Goal: Information Seeking & Learning: Find specific fact

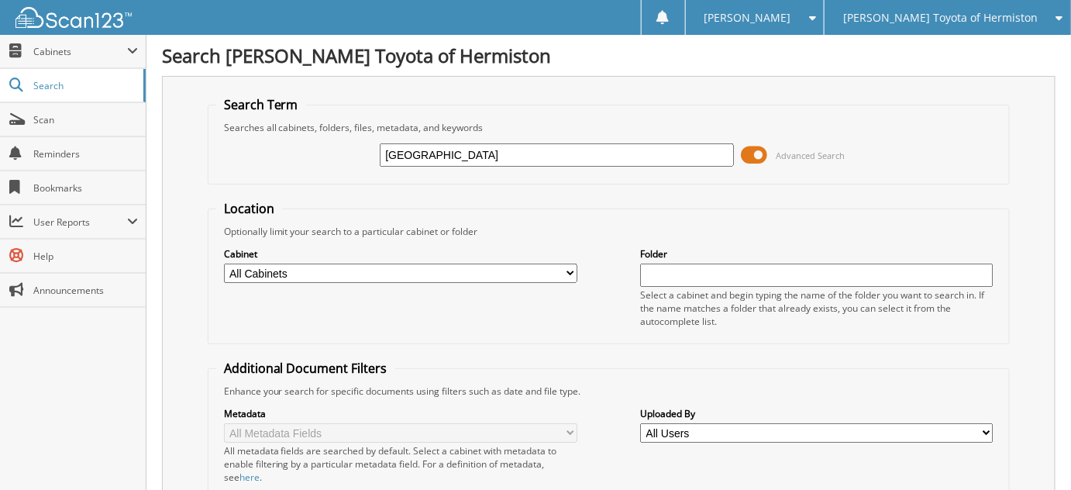
type input "CASTLE ROCK"
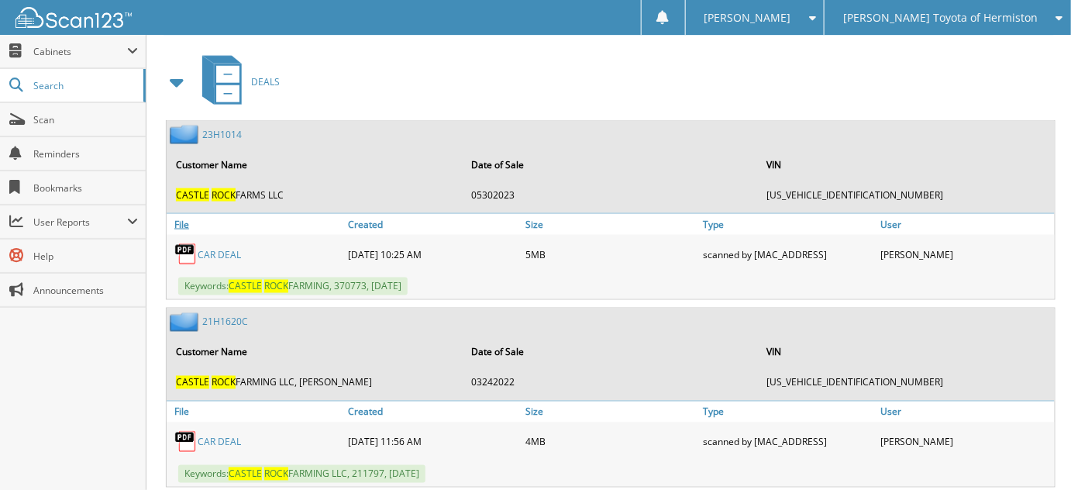
scroll to position [704, 0]
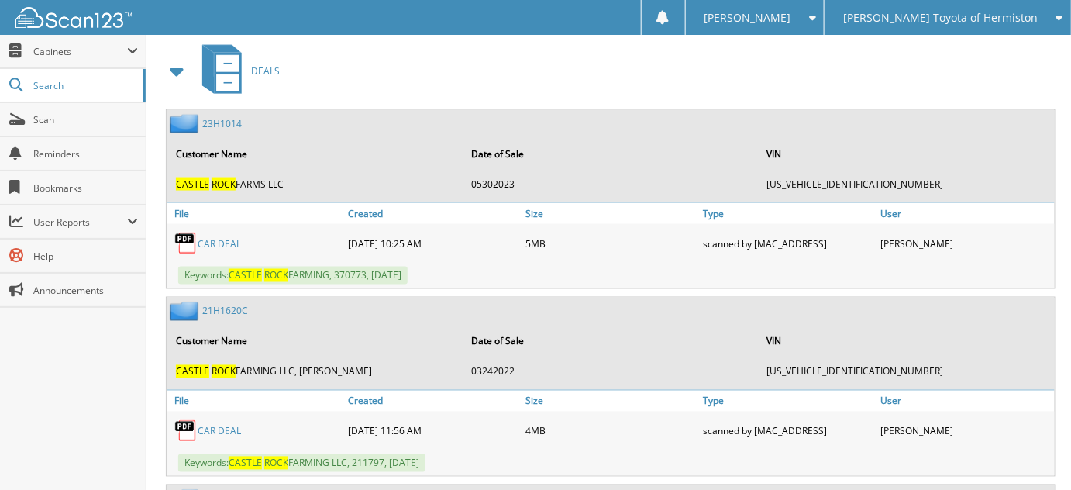
click at [233, 117] on link "23H1014" at bounding box center [222, 123] width 40 height 13
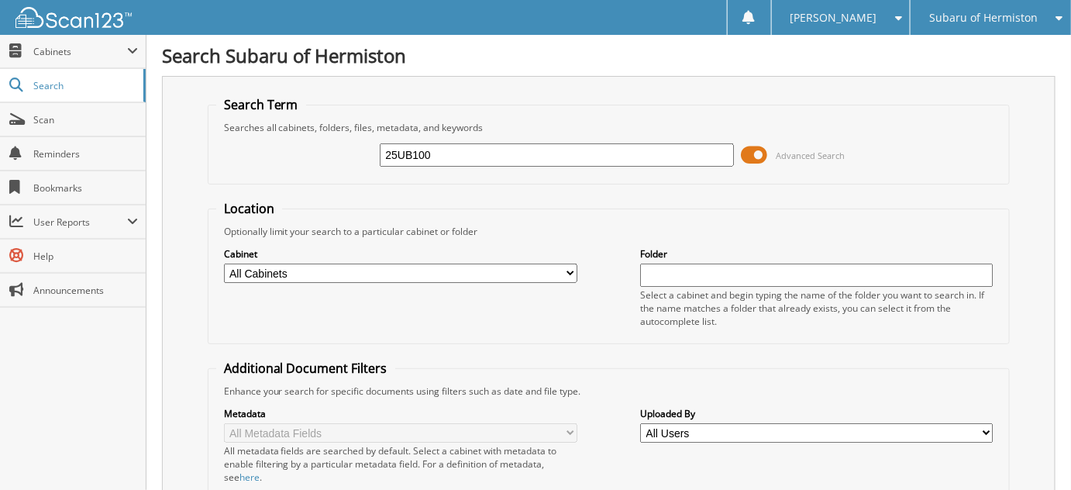
type input "25UB100"
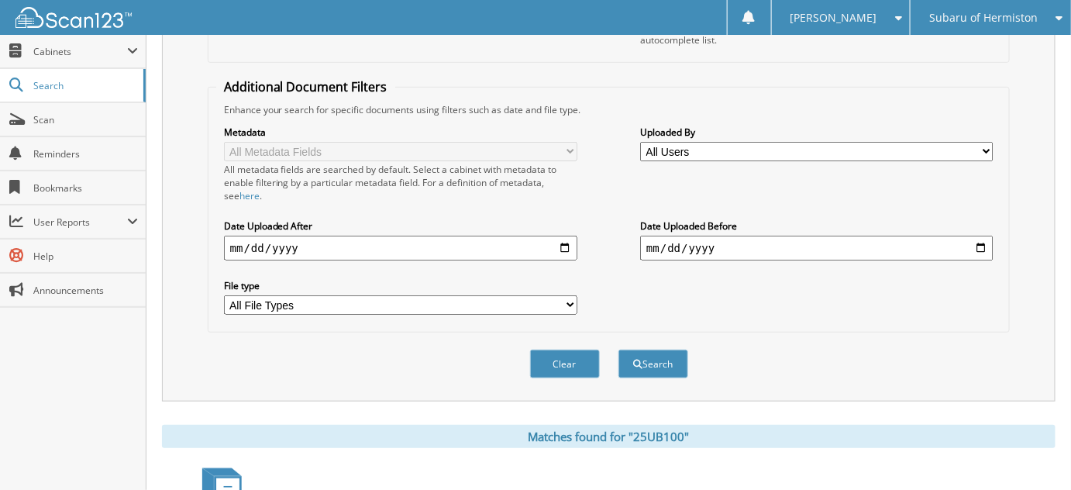
scroll to position [391, 0]
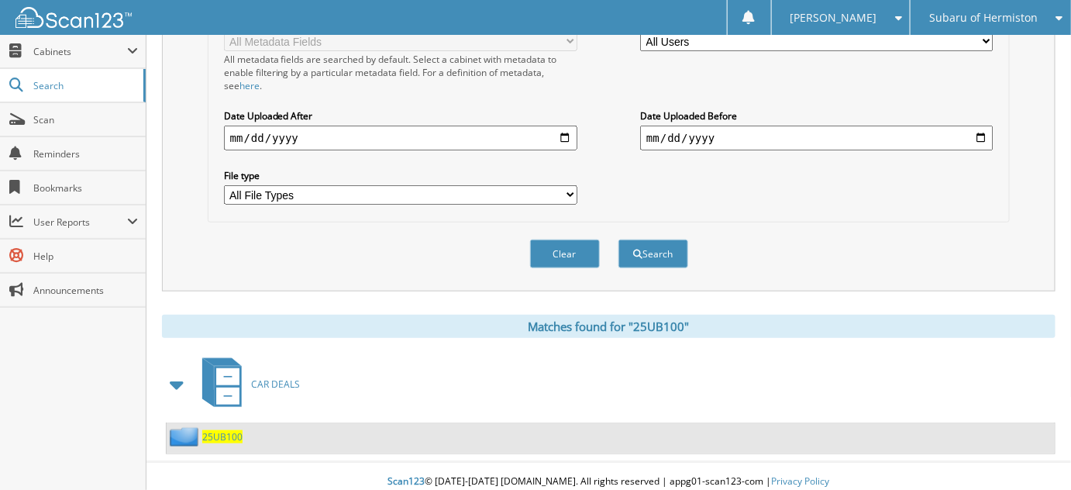
click at [229, 430] on span "25UB100" at bounding box center [222, 436] width 40 height 13
